Goal: Register for event/course

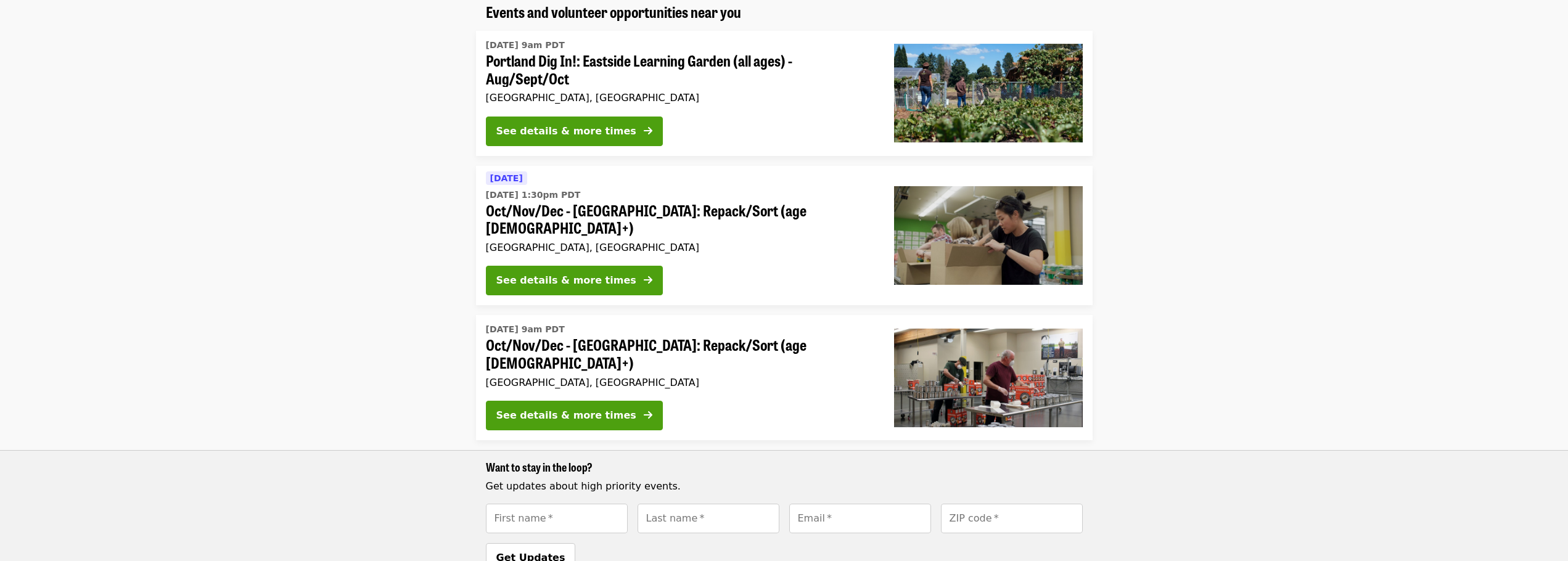
scroll to position [123, 0]
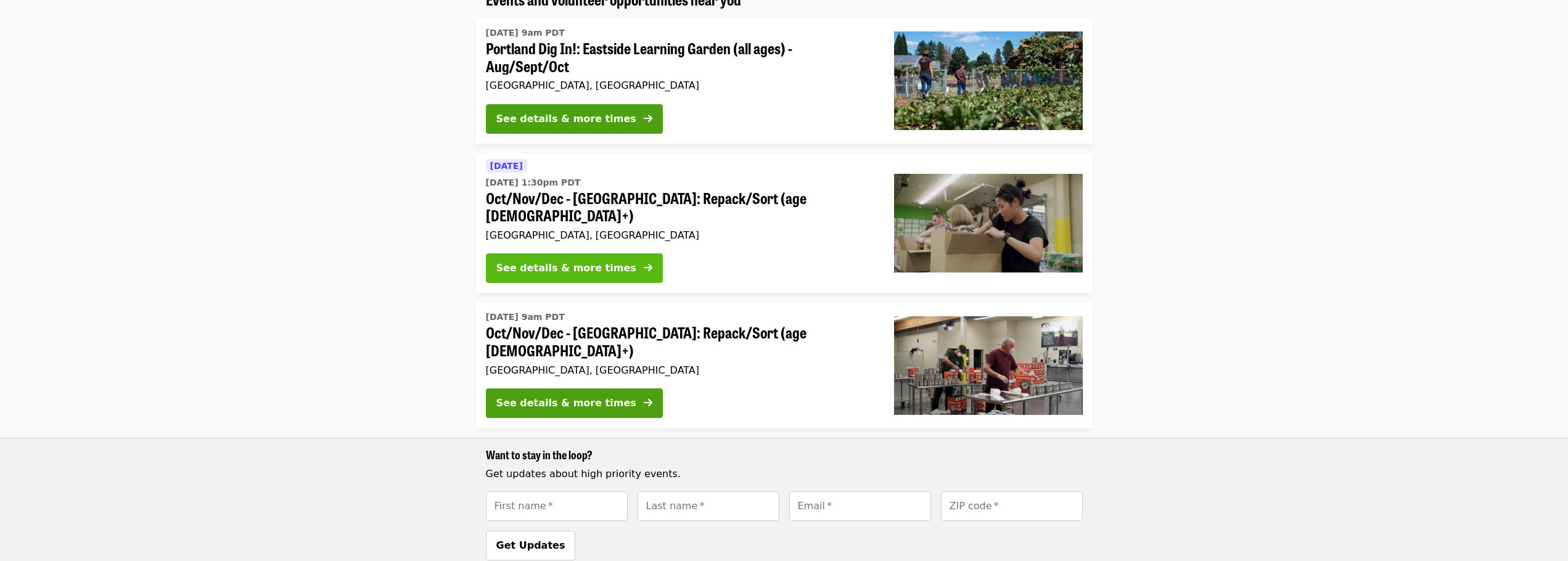
click at [548, 261] on div "See details & more times" at bounding box center [566, 268] width 140 height 15
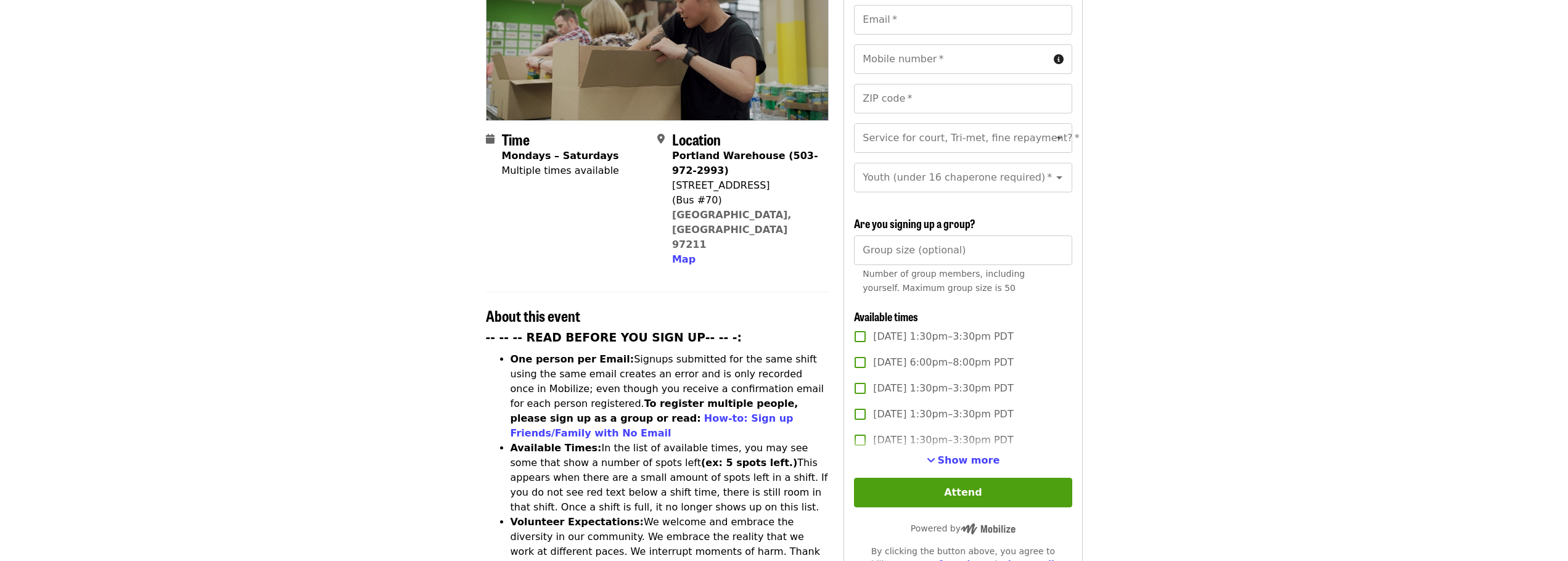
scroll to position [247, 0]
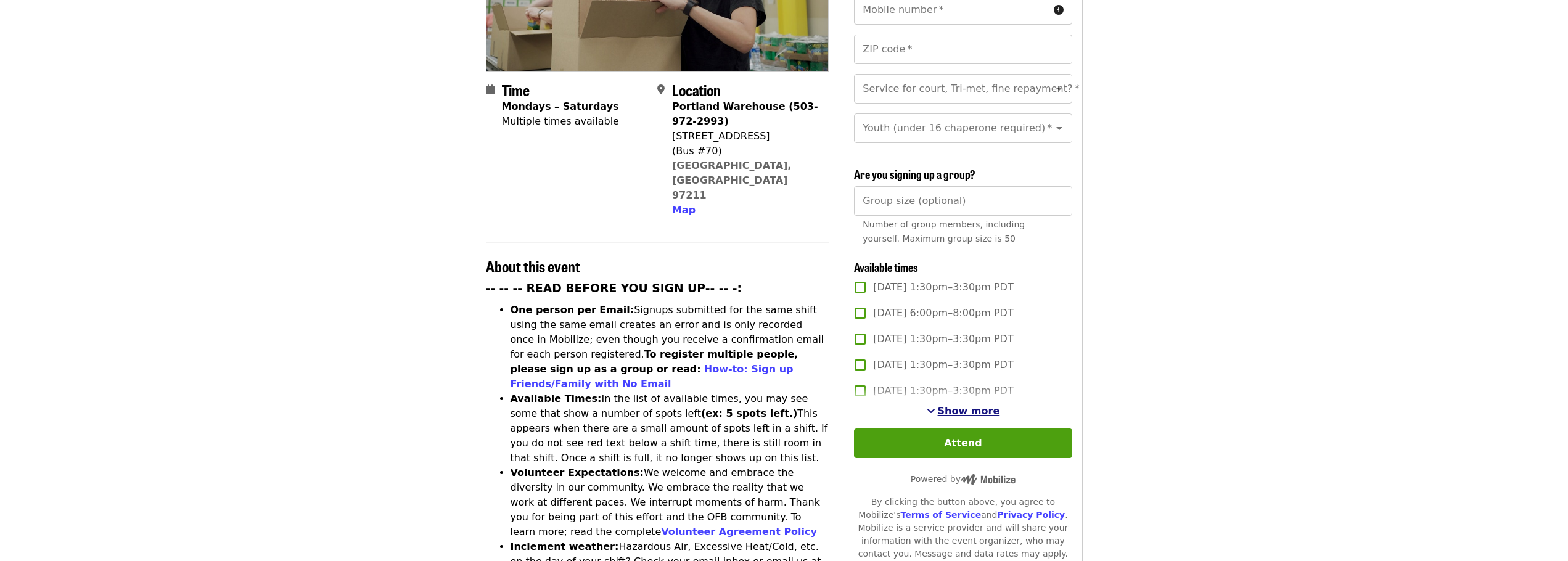
click at [935, 410] on span "See more timeslots" at bounding box center [931, 410] width 9 height 10
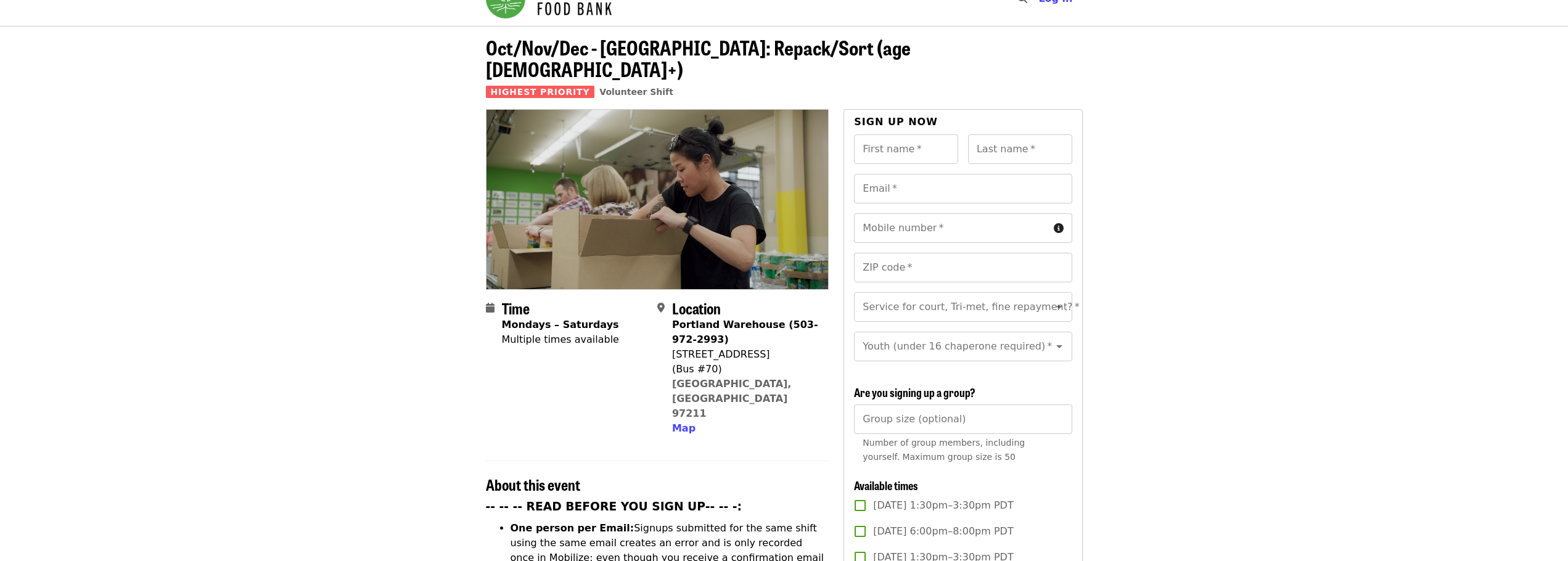
scroll to position [0, 0]
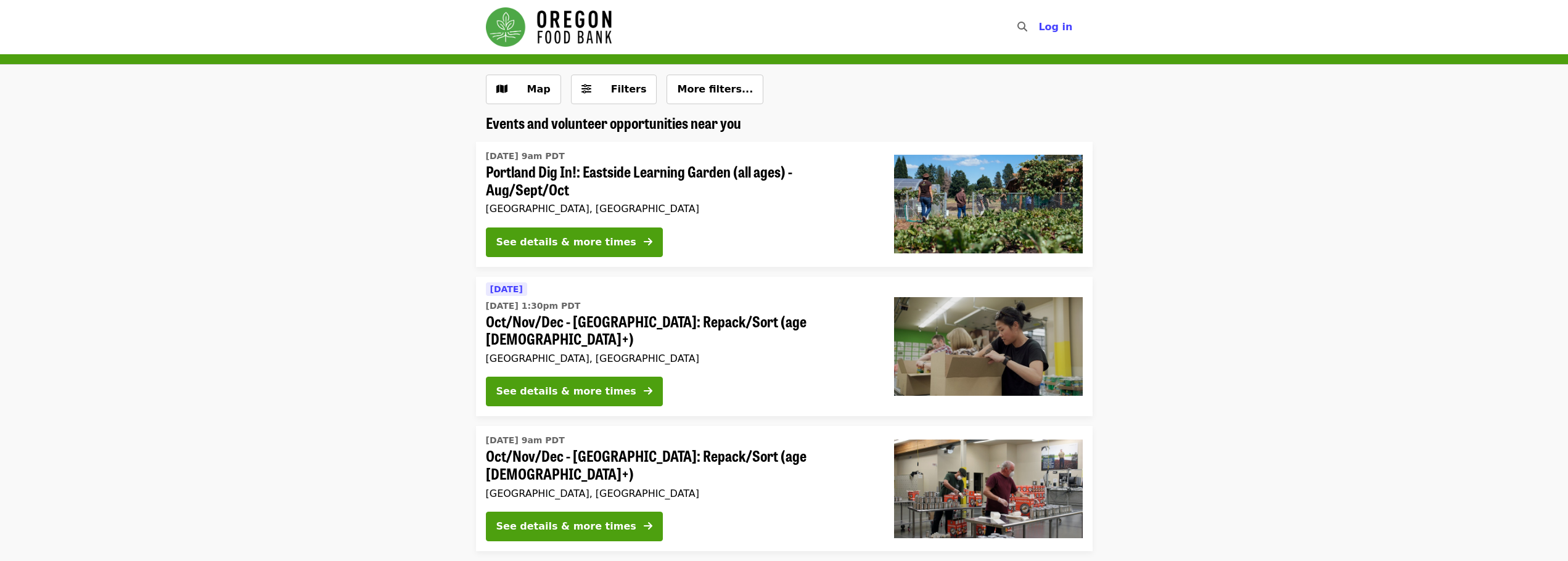
scroll to position [123, 0]
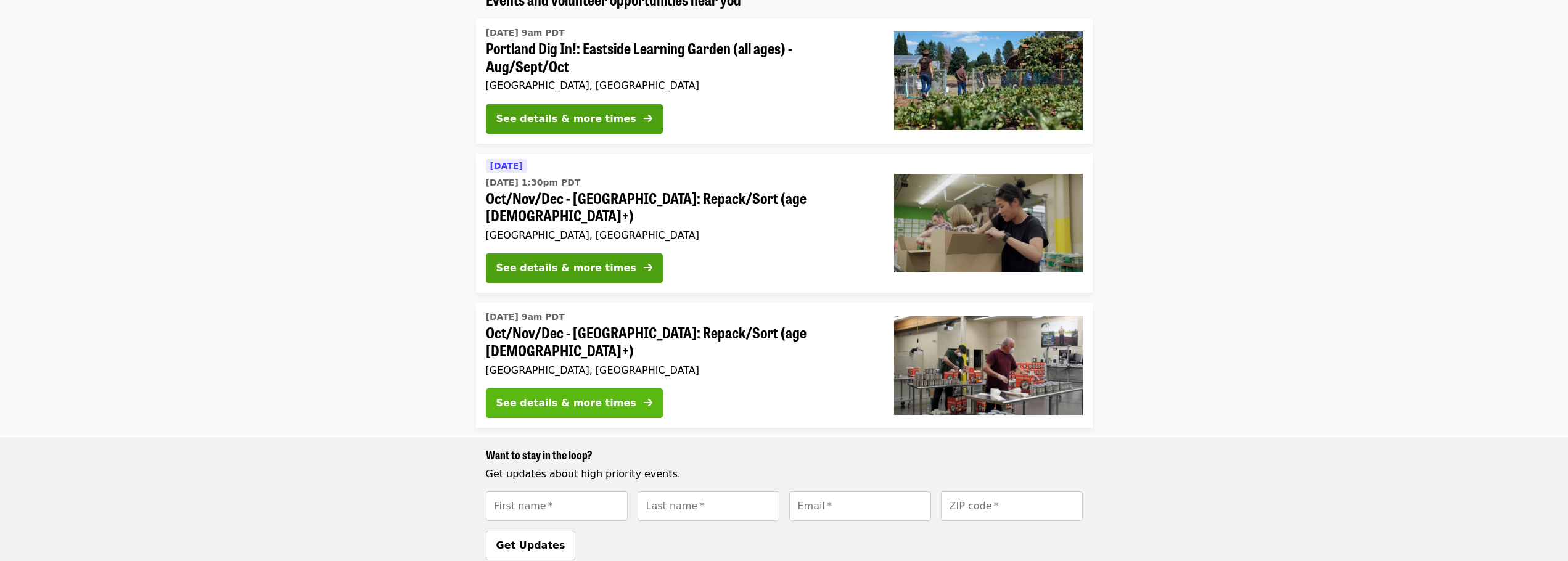
click at [582, 396] on div "See details & more times" at bounding box center [566, 403] width 140 height 15
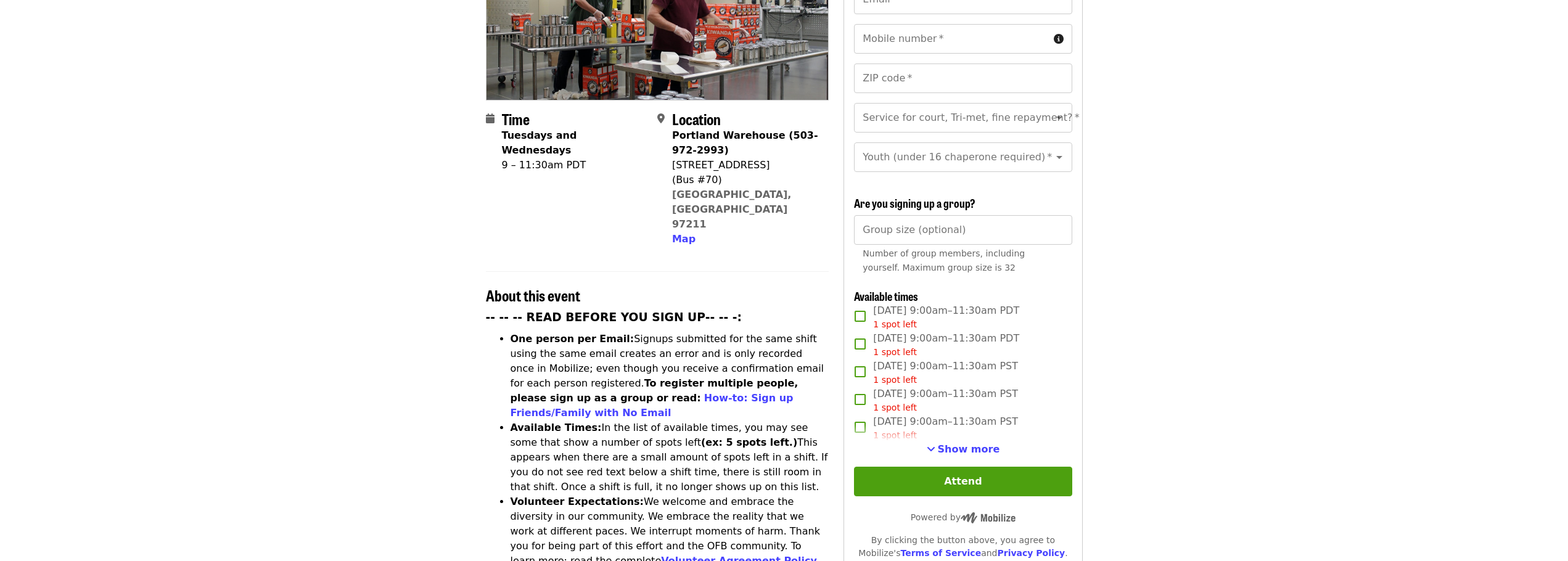
scroll to position [247, 0]
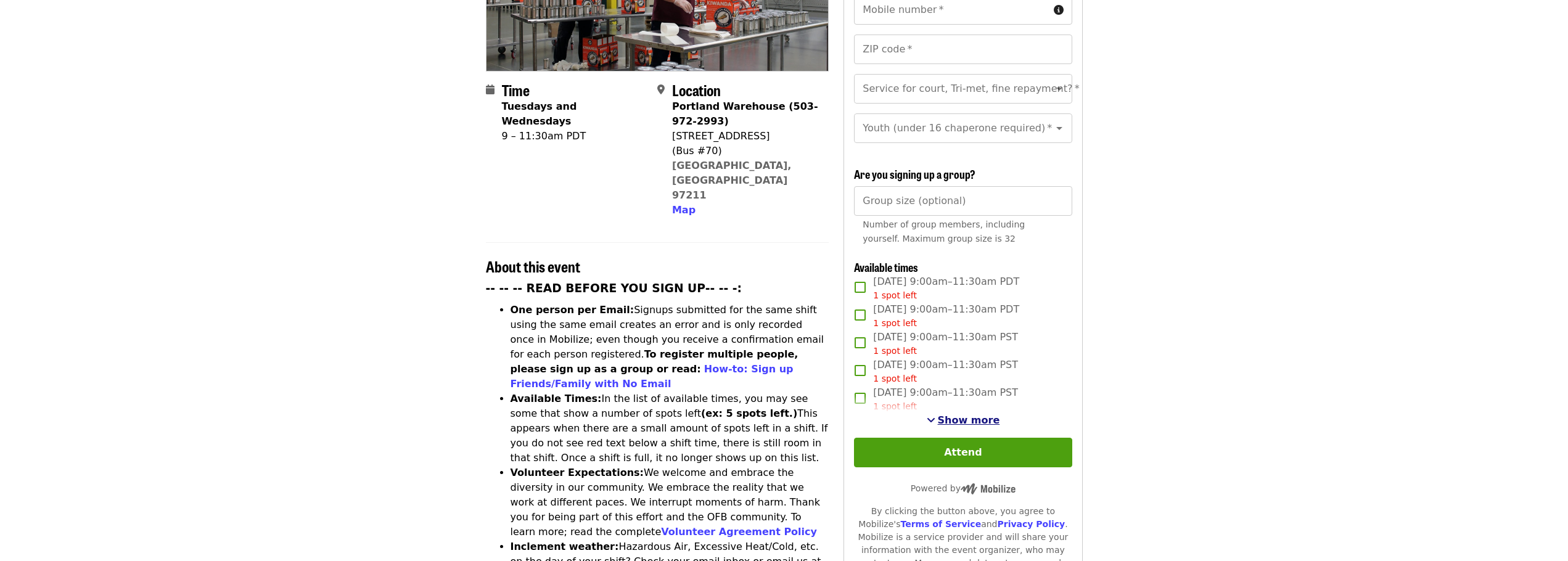
click at [953, 418] on span "Show more" at bounding box center [969, 420] width 62 height 12
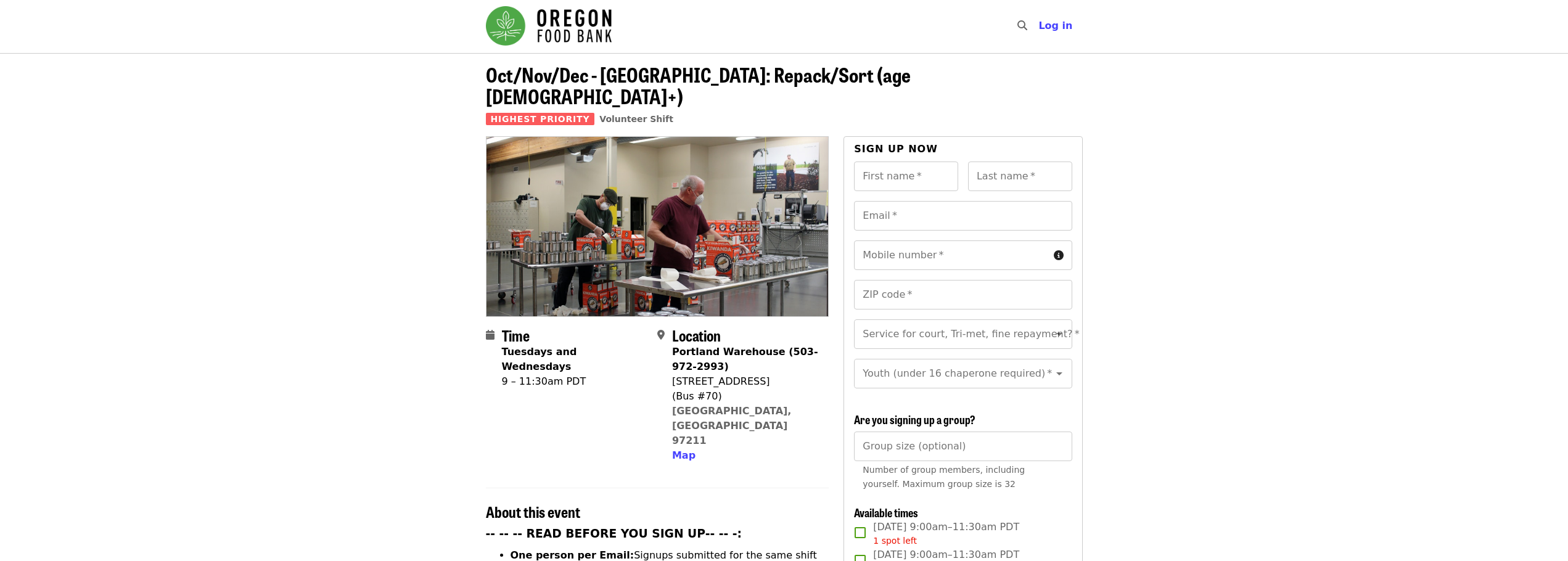
scroll to position [0, 0]
